Goal: Task Accomplishment & Management: Use online tool/utility

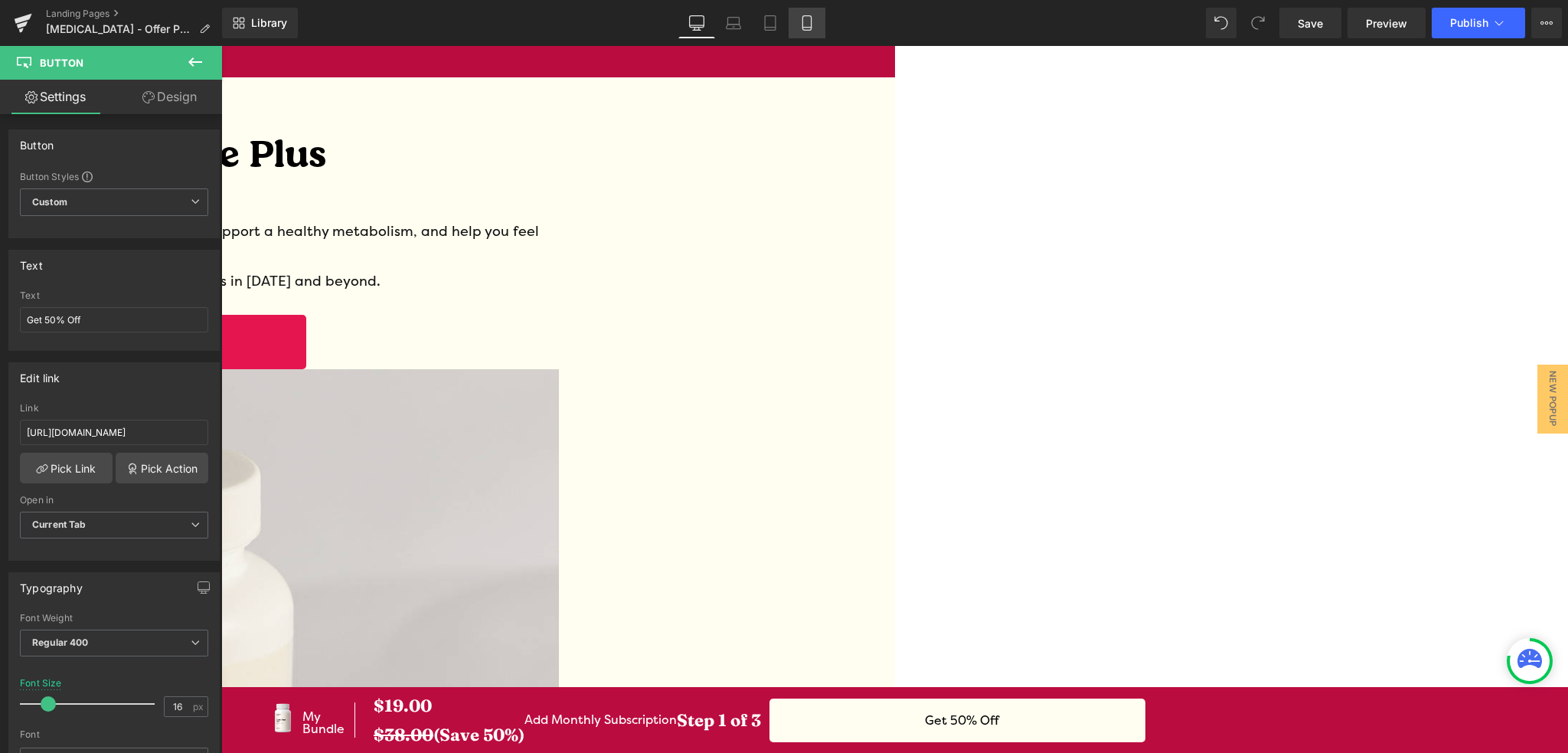
type input "[URL][DOMAIN_NAME]"
click at [799, 21] on link "Mobile" at bounding box center [807, 23] width 37 height 30
type input "10"
type input "100"
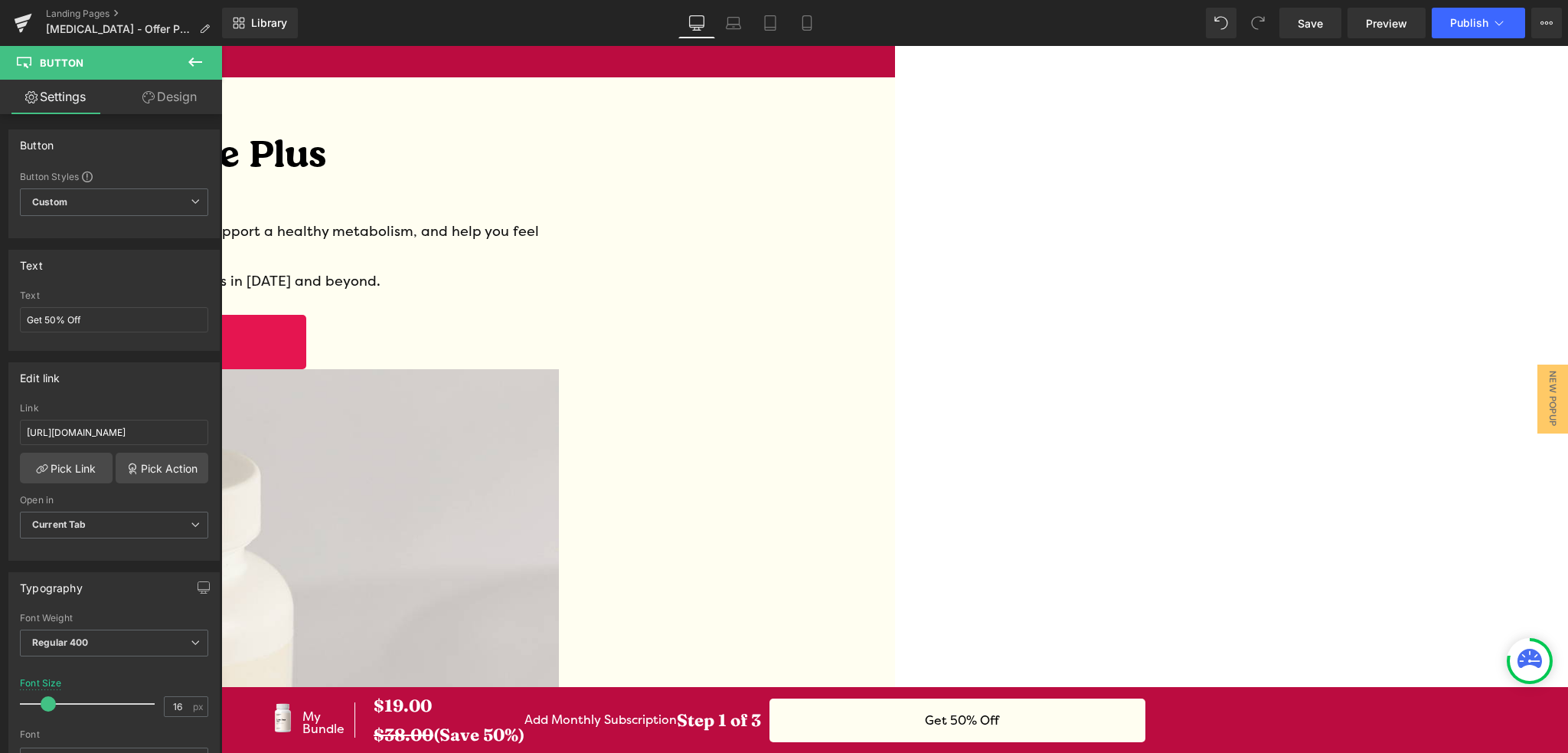
type input "113"
type input "40"
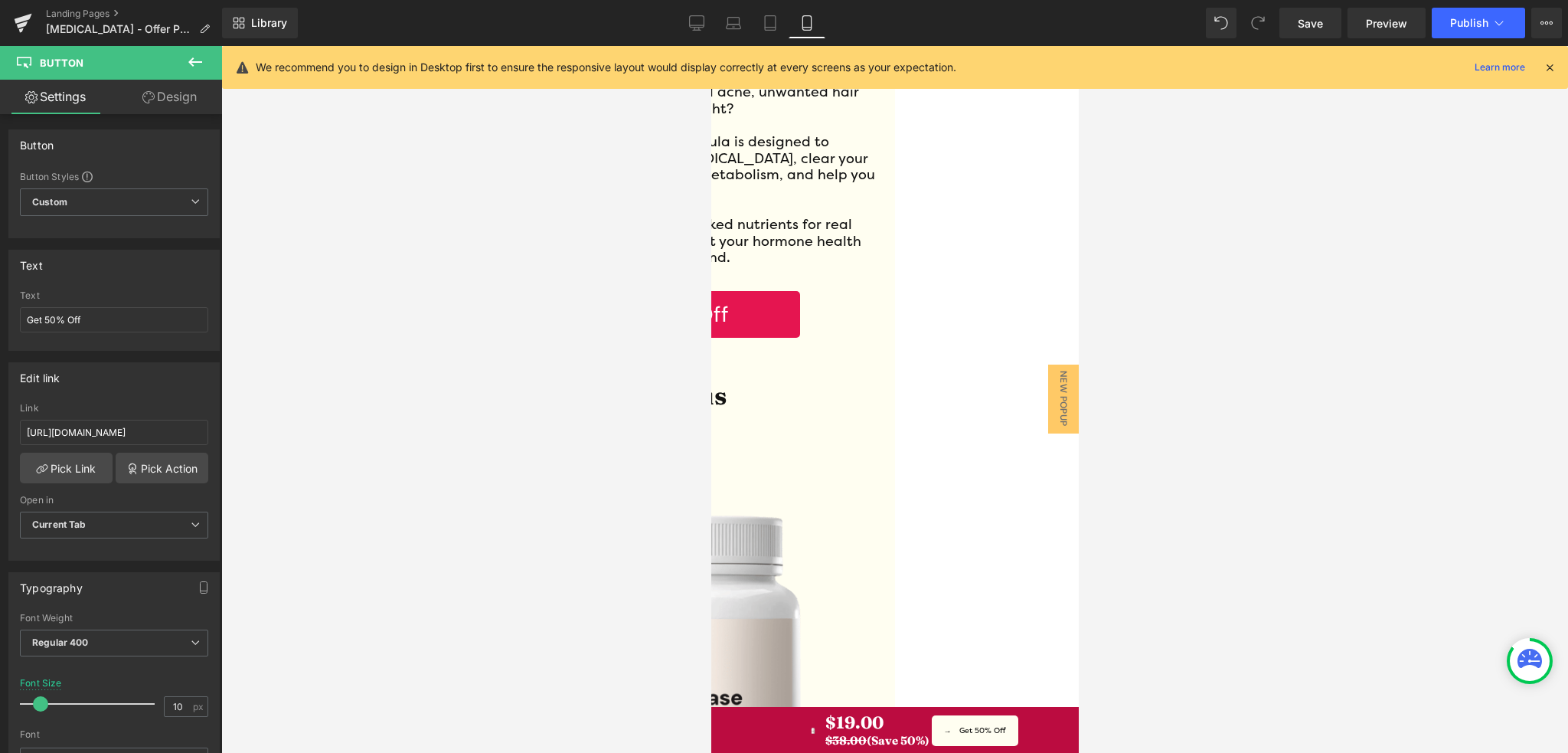
scroll to position [421, 0]
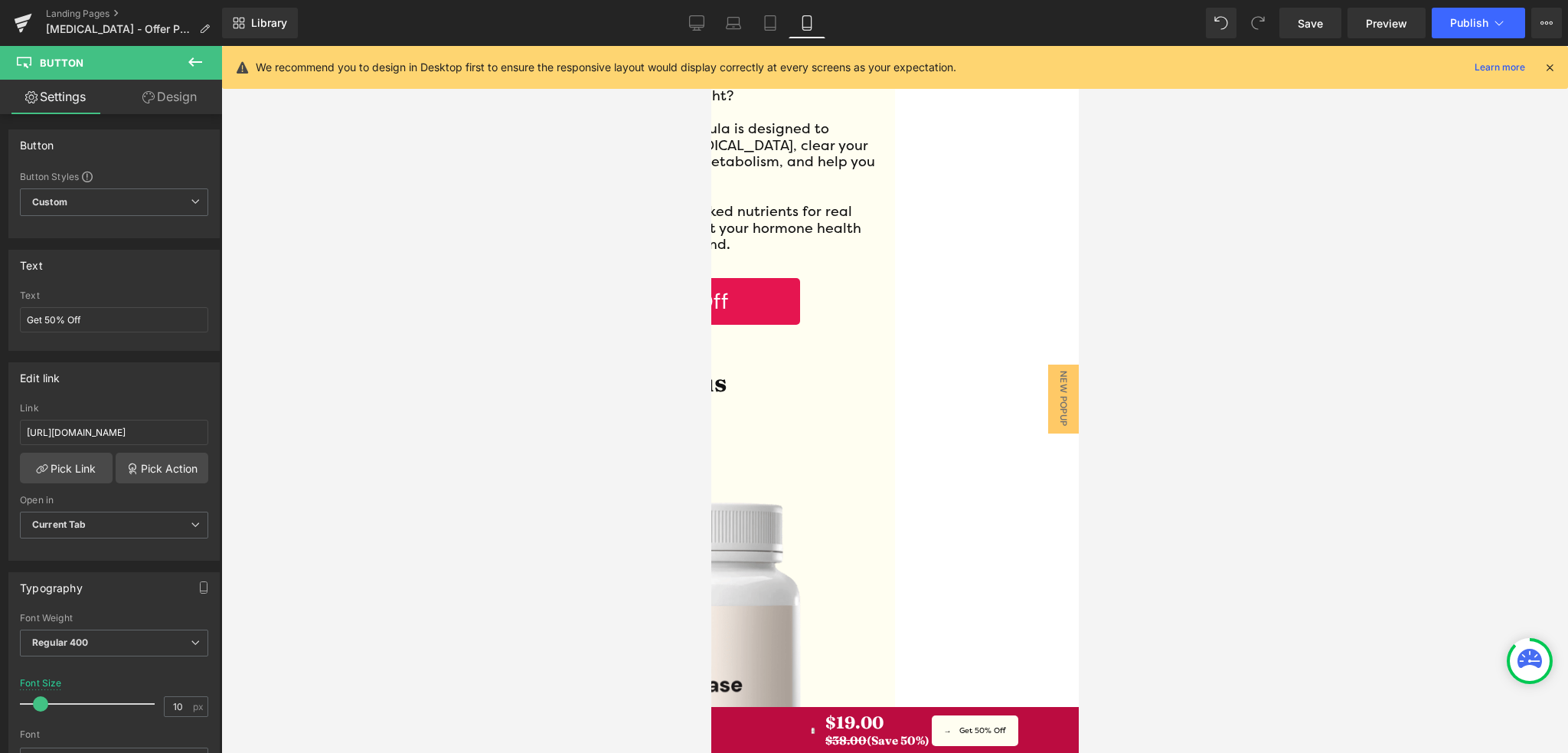
click at [711, 46] on span "Row" at bounding box center [711, 46] width 0 height 0
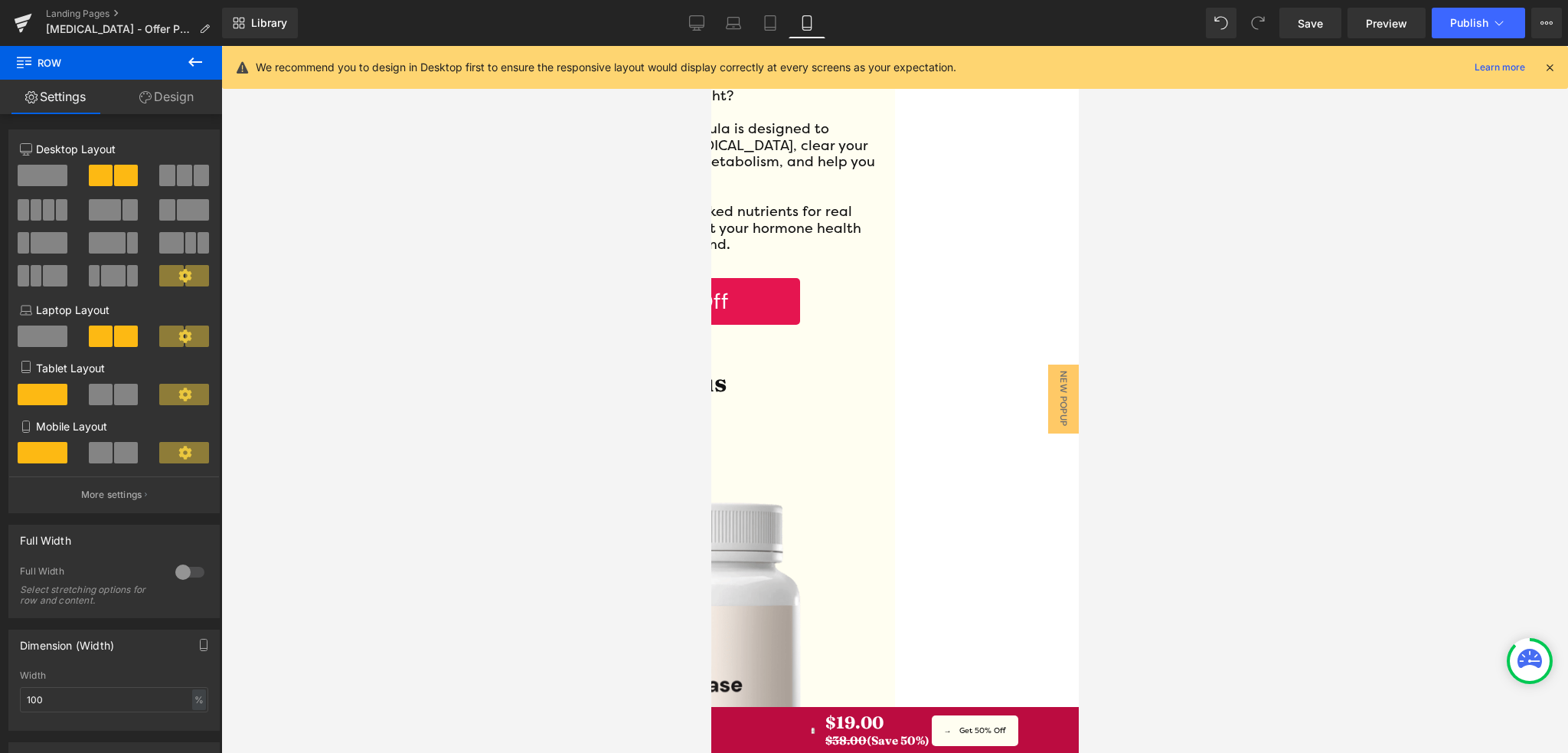
click at [711, 46] on span "Button" at bounding box center [711, 46] width 0 height 0
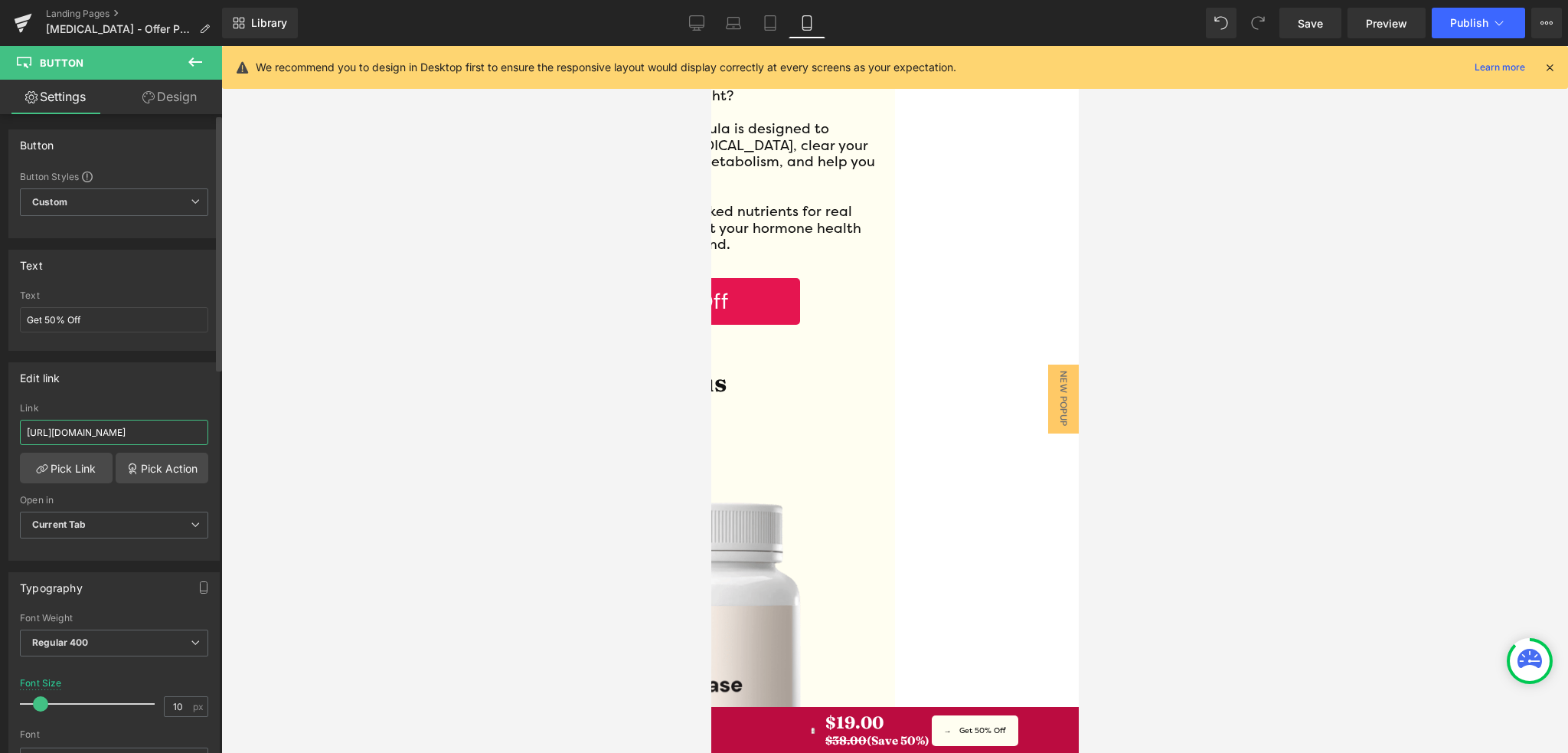
click at [101, 423] on input "[URL][DOMAIN_NAME]" at bounding box center [115, 432] width 189 height 25
click at [711, 46] on icon at bounding box center [711, 46] width 0 height 0
click at [126, 425] on input "[URL][DOMAIN_NAME]" at bounding box center [115, 432] width 189 height 25
click at [1467, 12] on button "Publish" at bounding box center [1478, 23] width 94 height 30
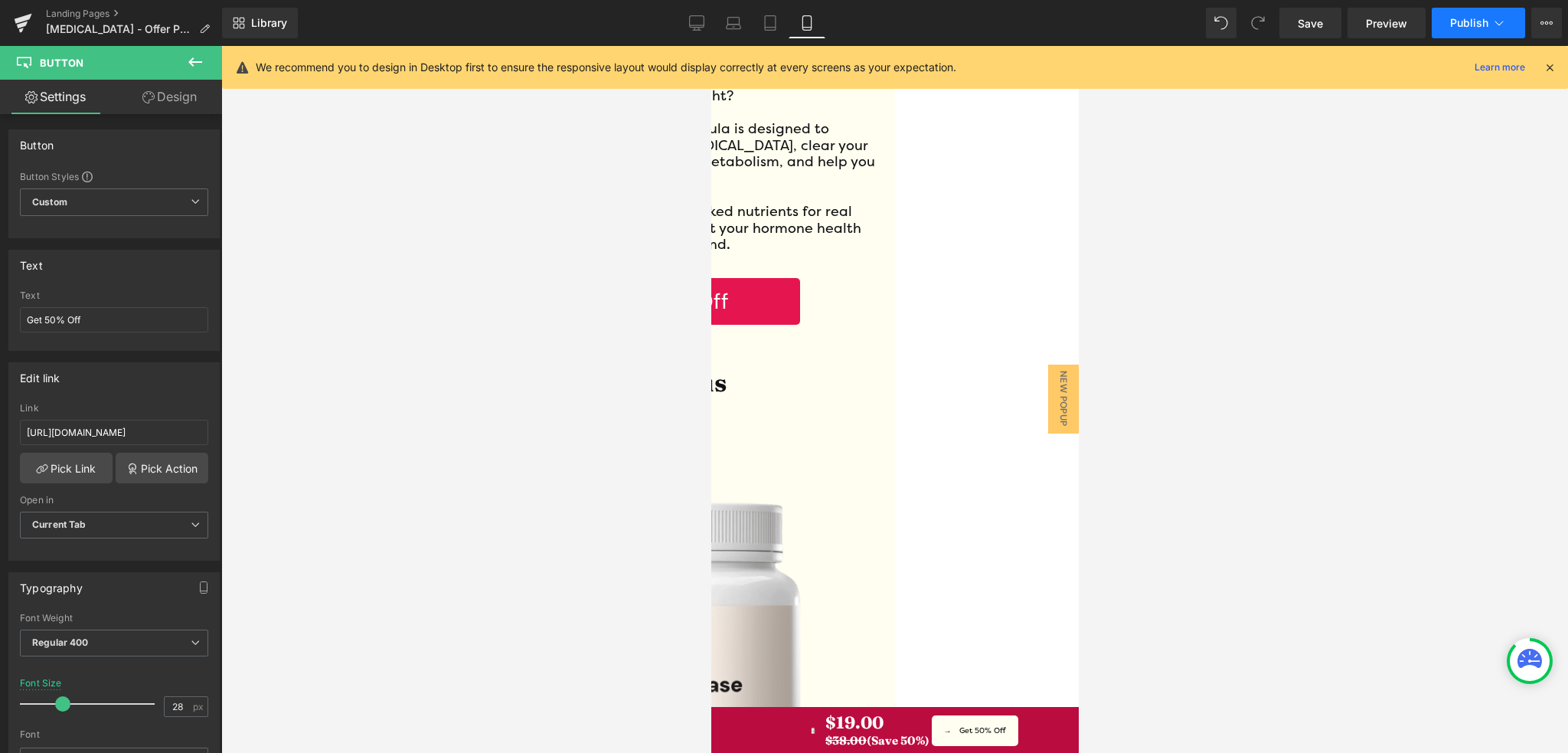
scroll to position [0, 0]
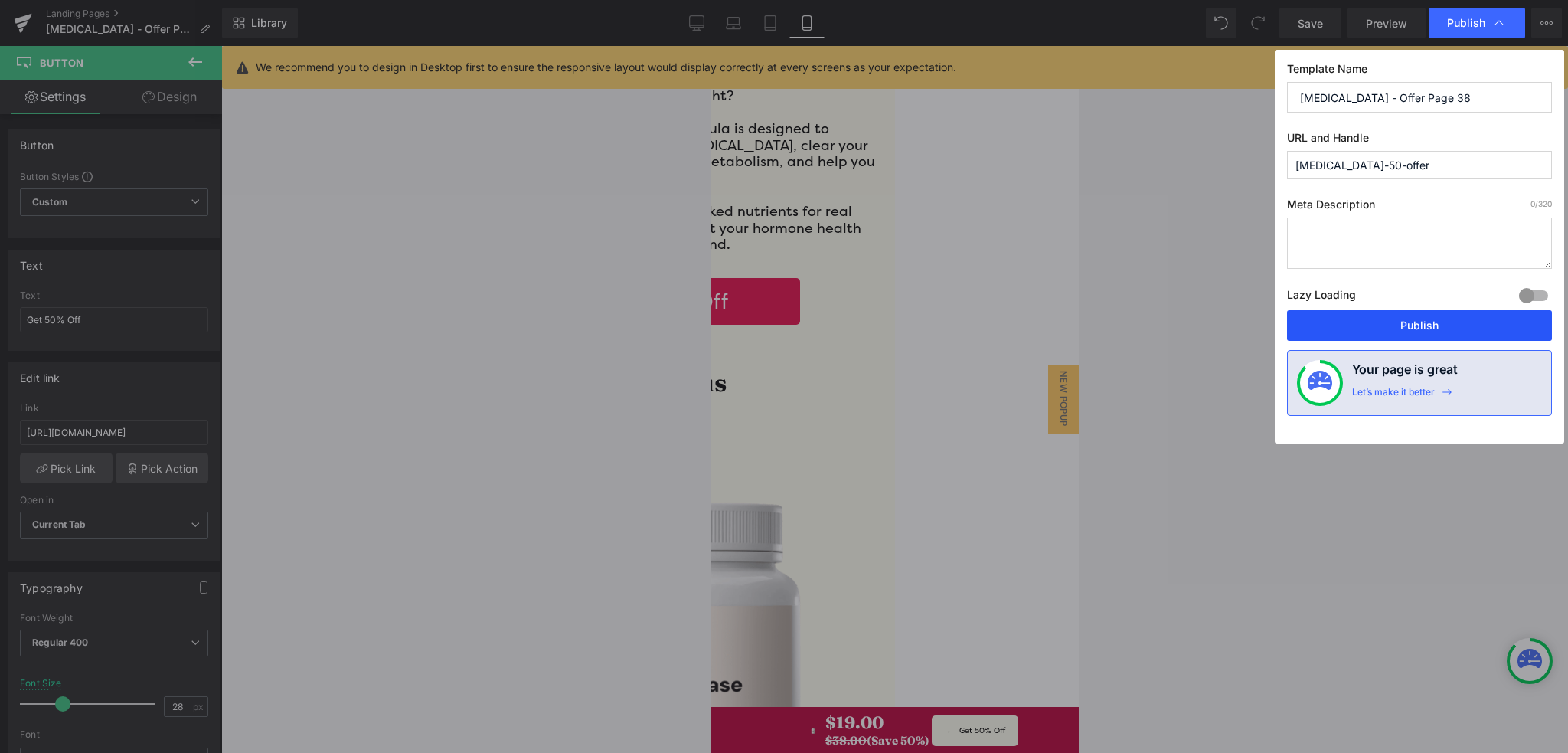
click at [1382, 325] on button "Publish" at bounding box center [1419, 325] width 265 height 30
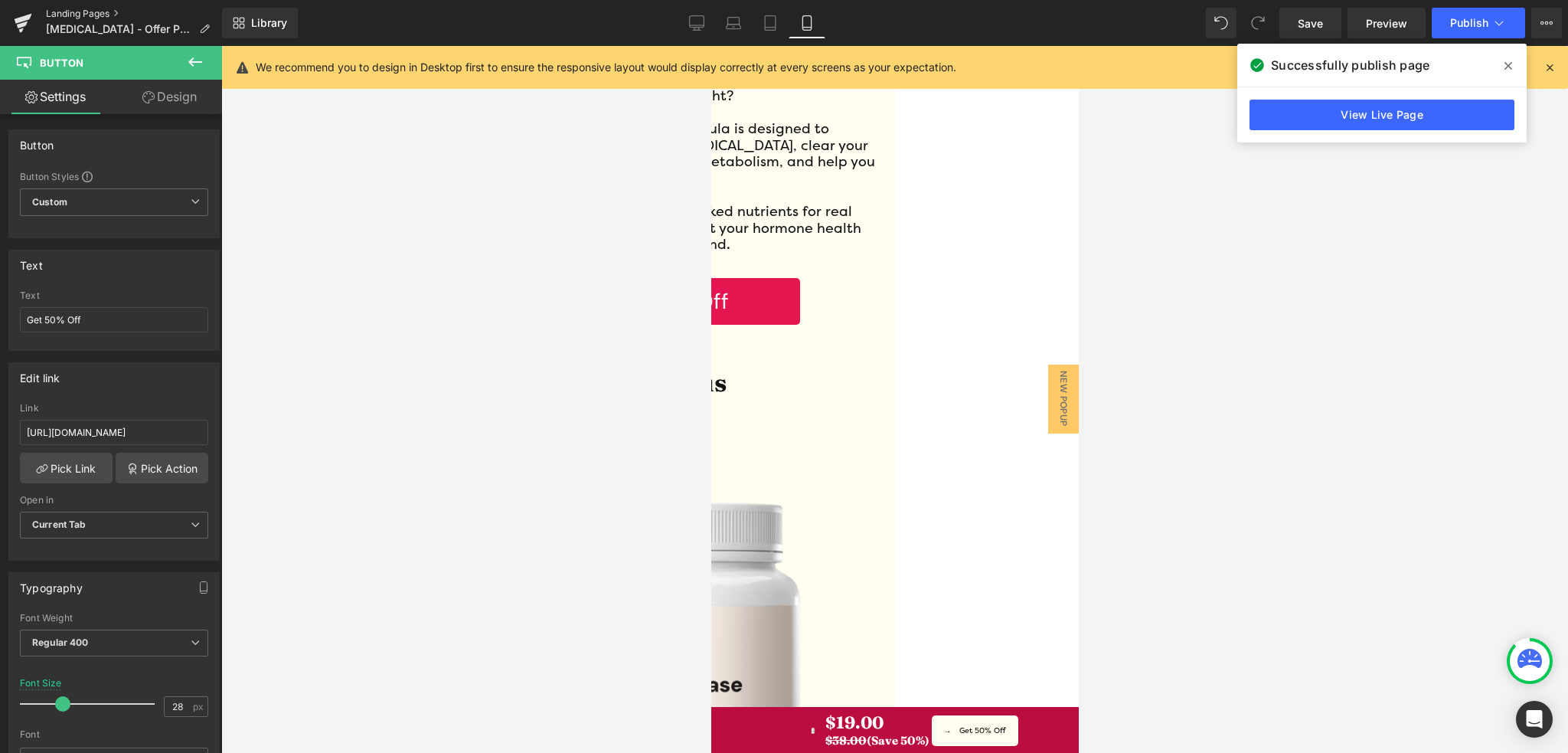
click at [105, 14] on link "Landing Pages" at bounding box center [134, 14] width 176 height 12
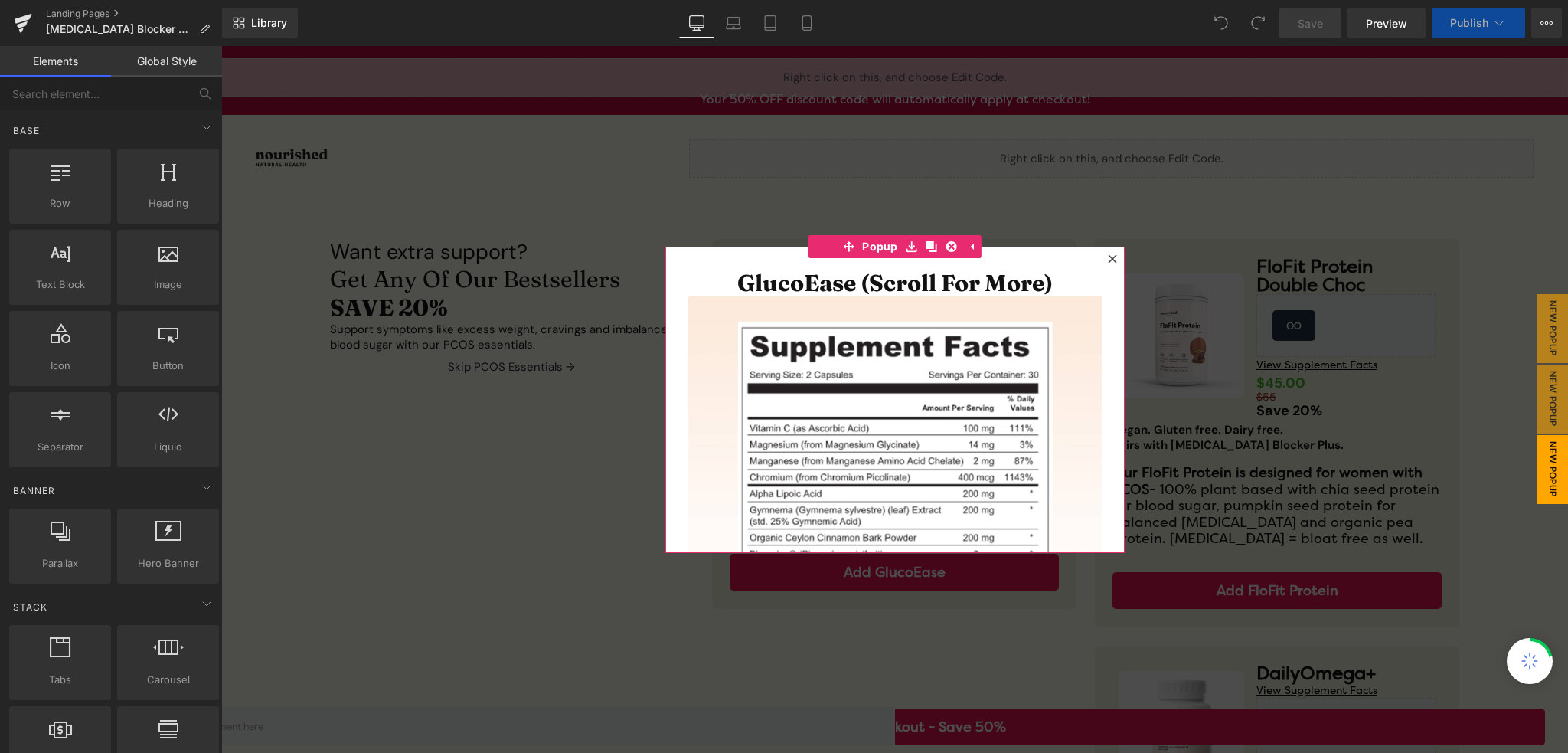
click at [1104, 254] on div at bounding box center [1113, 259] width 19 height 19
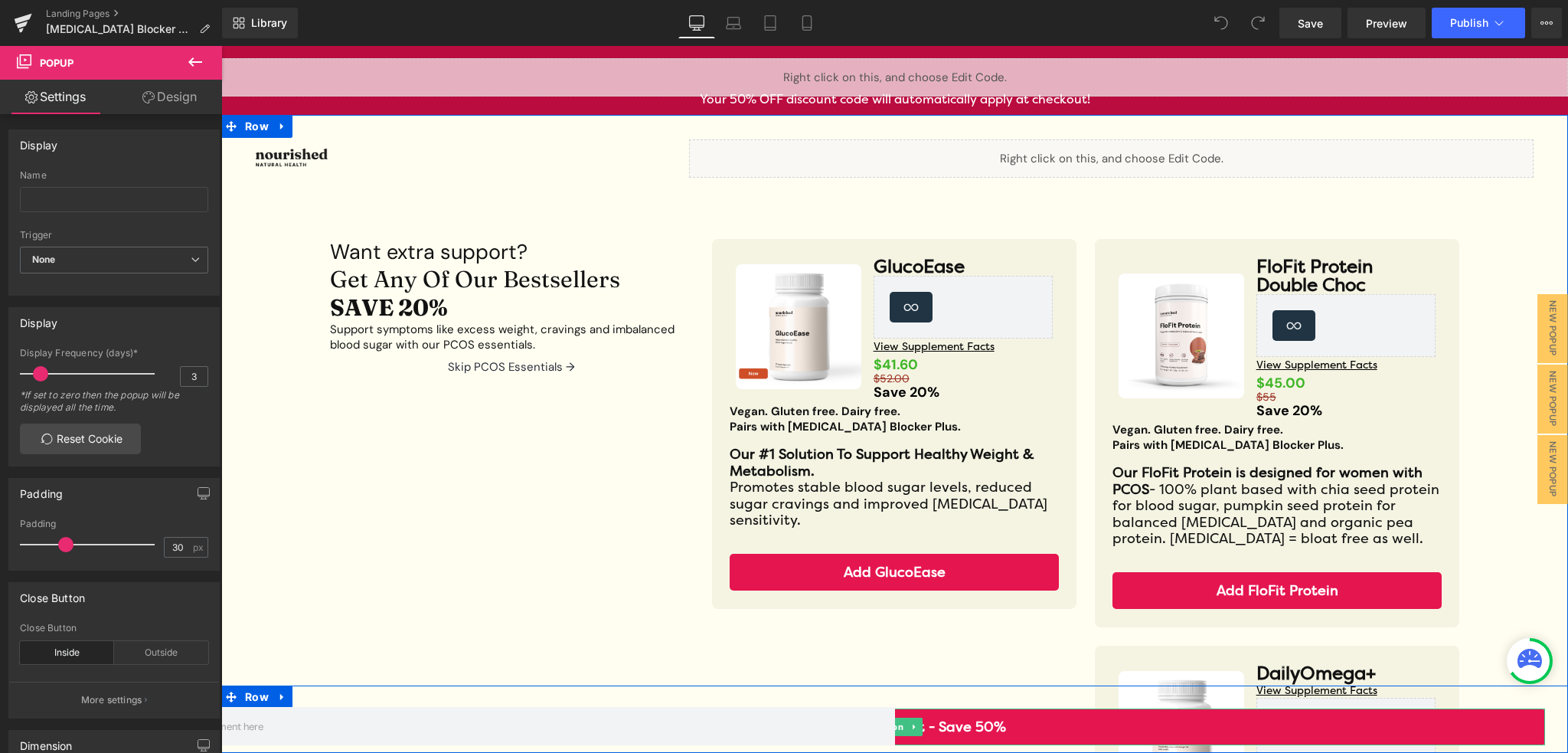
click at [1167, 725] on link "Proceed To Checkout - Save 50%" at bounding box center [894, 726] width 1301 height 37
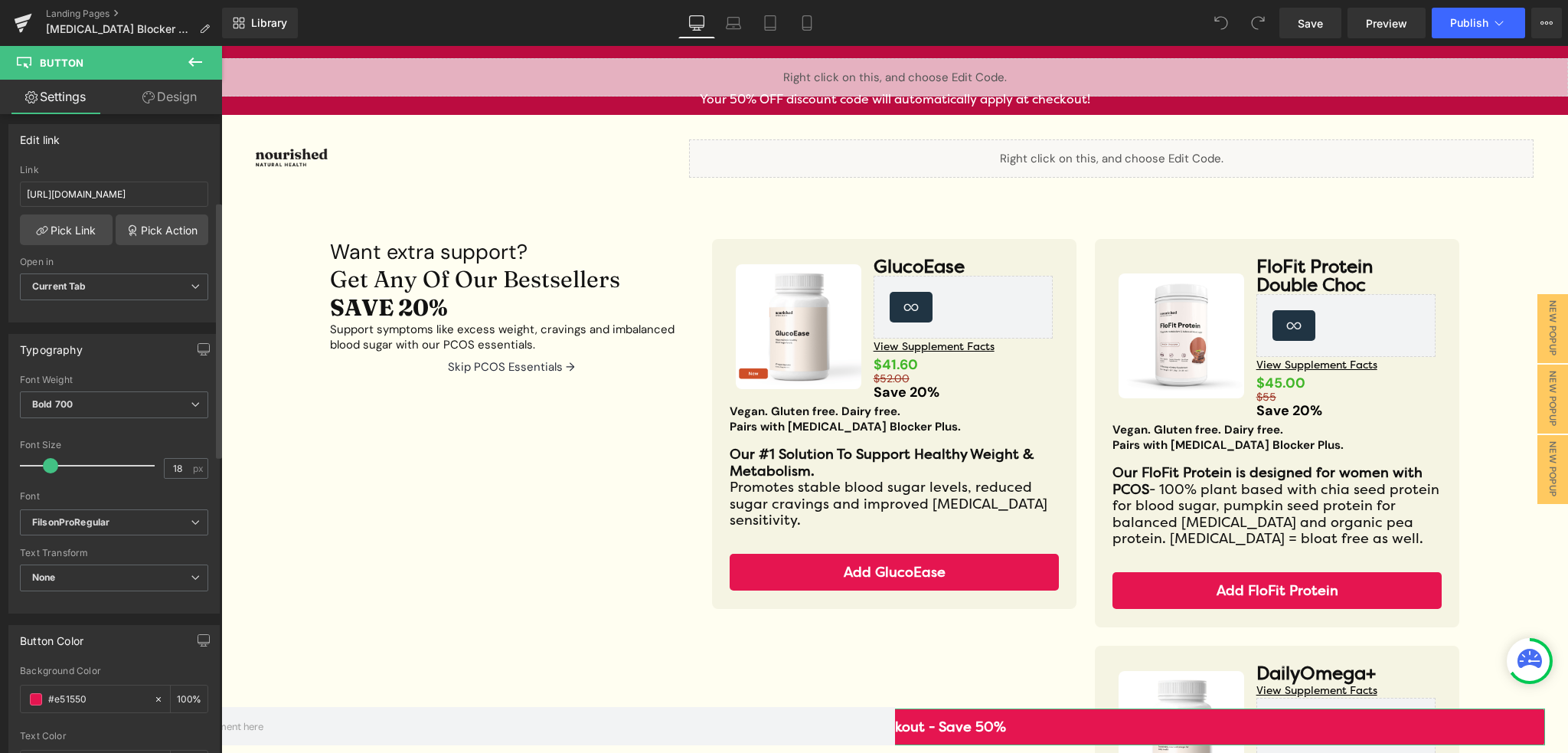
scroll to position [459, 0]
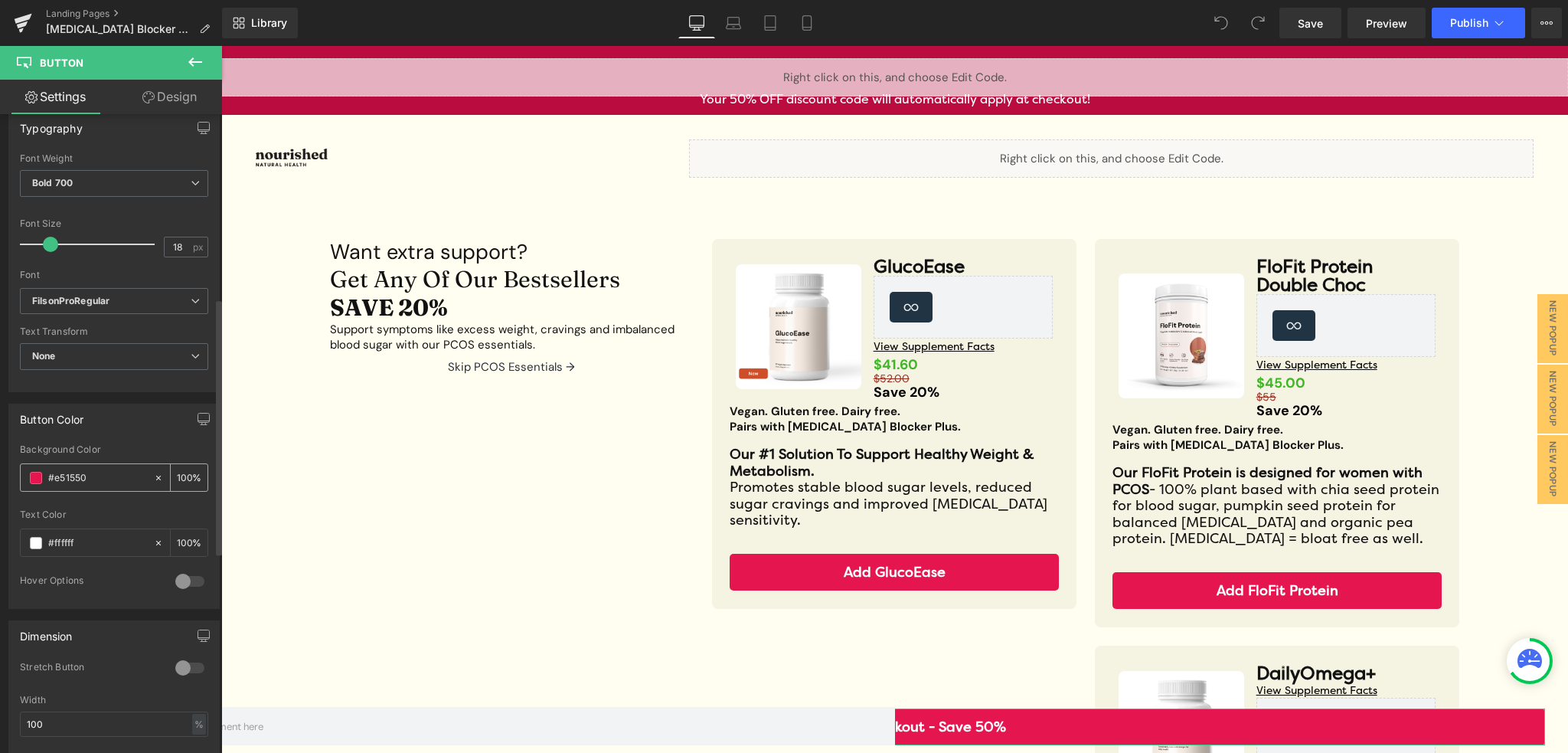
click at [27, 482] on div "#e51550" at bounding box center [87, 477] width 132 height 27
click at [41, 476] on span at bounding box center [36, 478] width 12 height 12
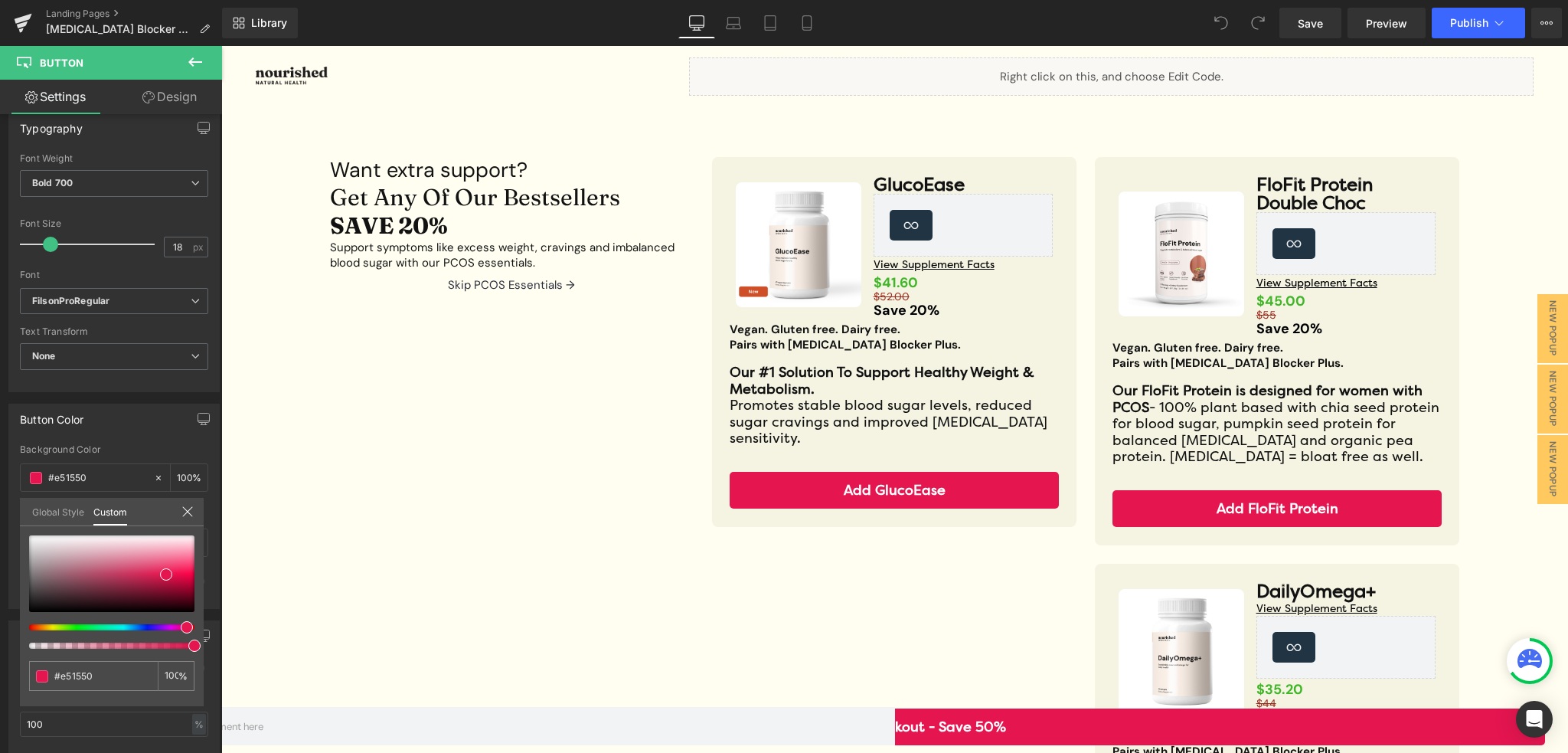
scroll to position [0, 0]
